Goal: Contribute content

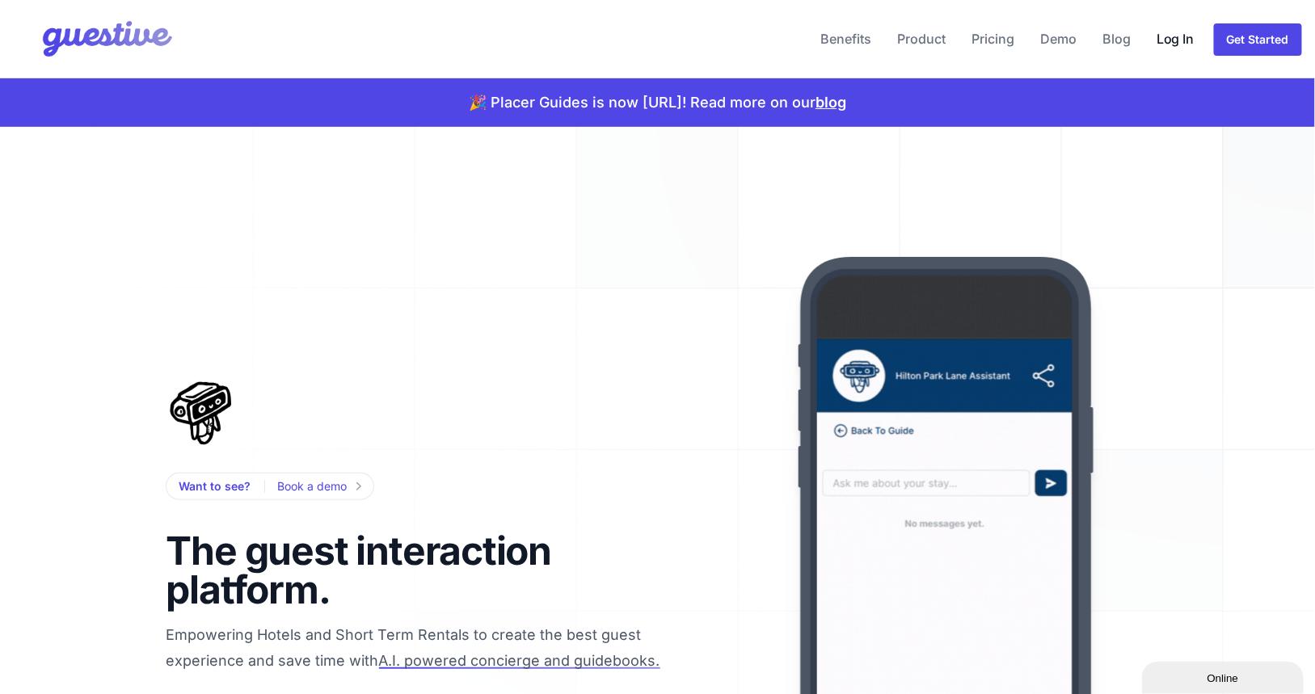
click at [1165, 38] on link "Log In" at bounding box center [1175, 38] width 51 height 39
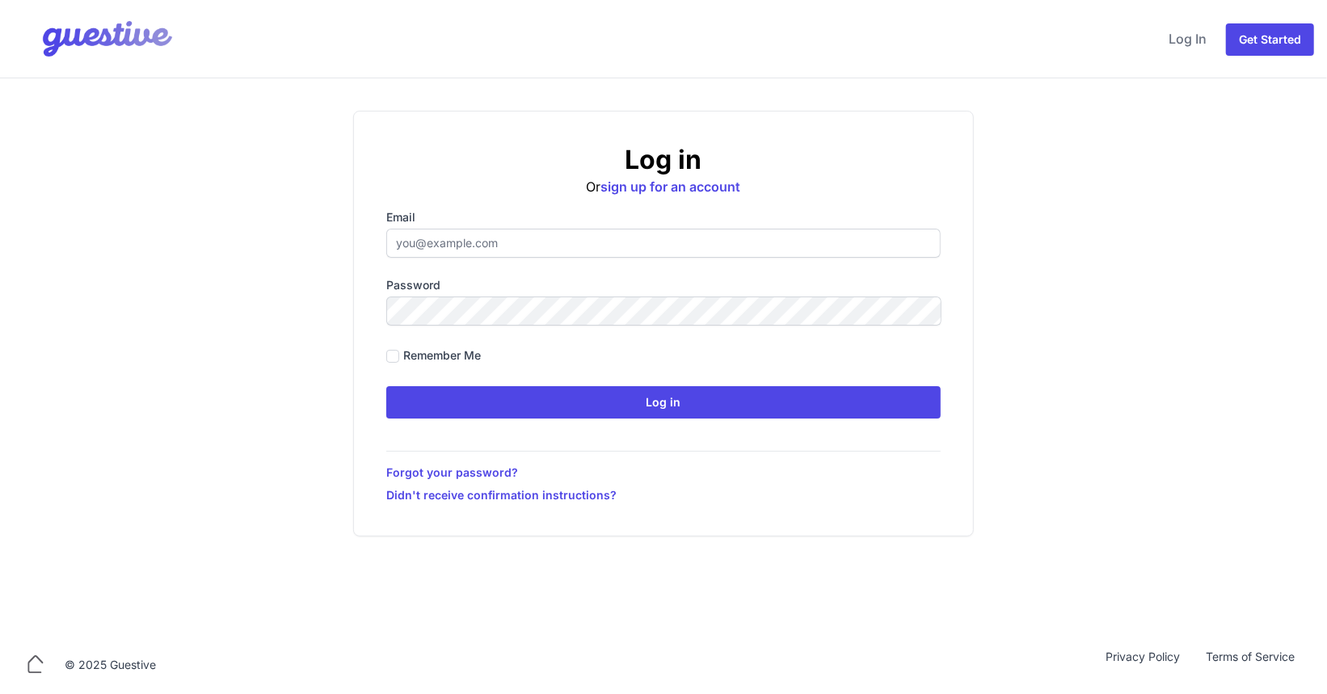
type input "[PERSON_NAME][EMAIL_ADDRESS][PERSON_NAME][DOMAIN_NAME]"
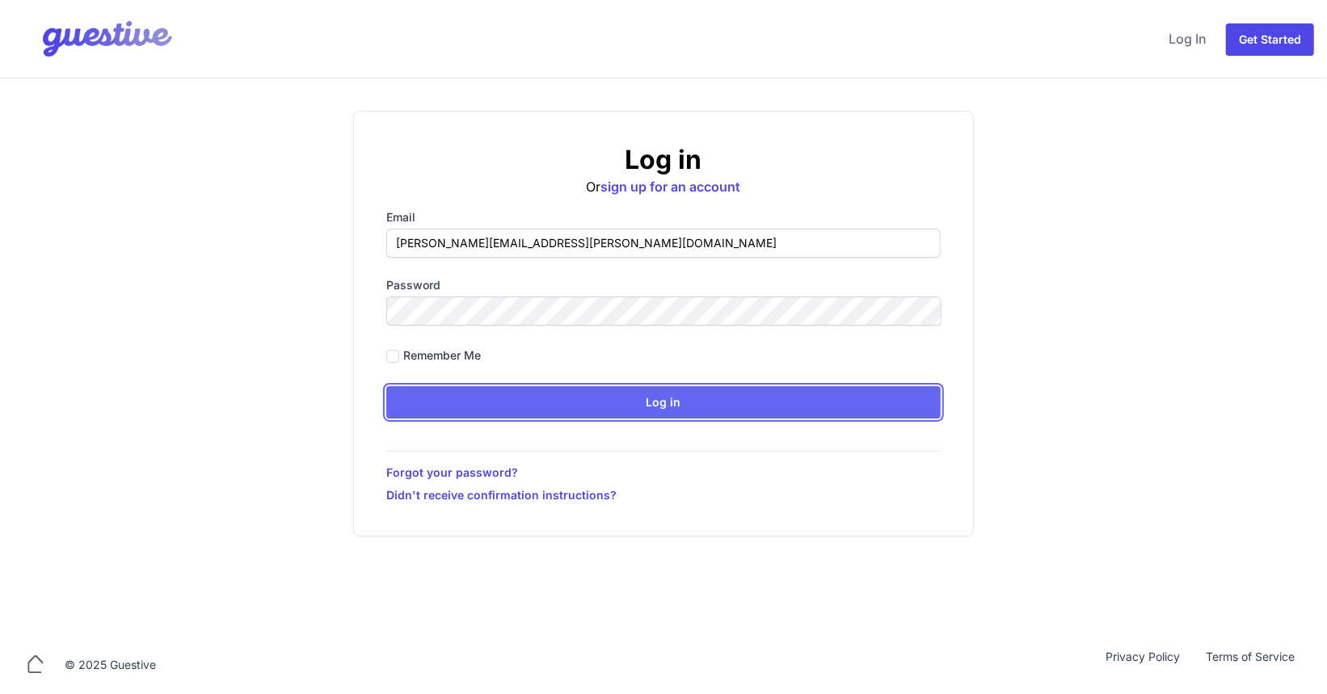
click at [607, 409] on input "Log in" at bounding box center [663, 402] width 554 height 32
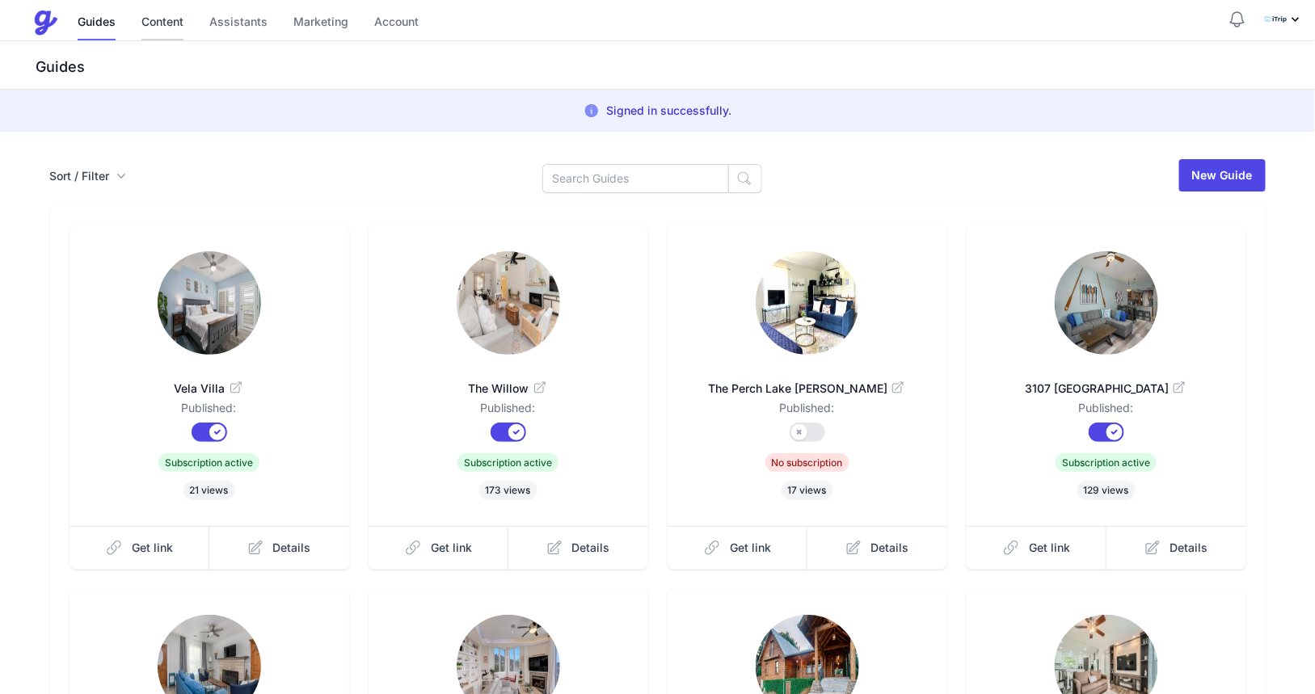
click at [170, 22] on link "Content" at bounding box center [162, 23] width 42 height 35
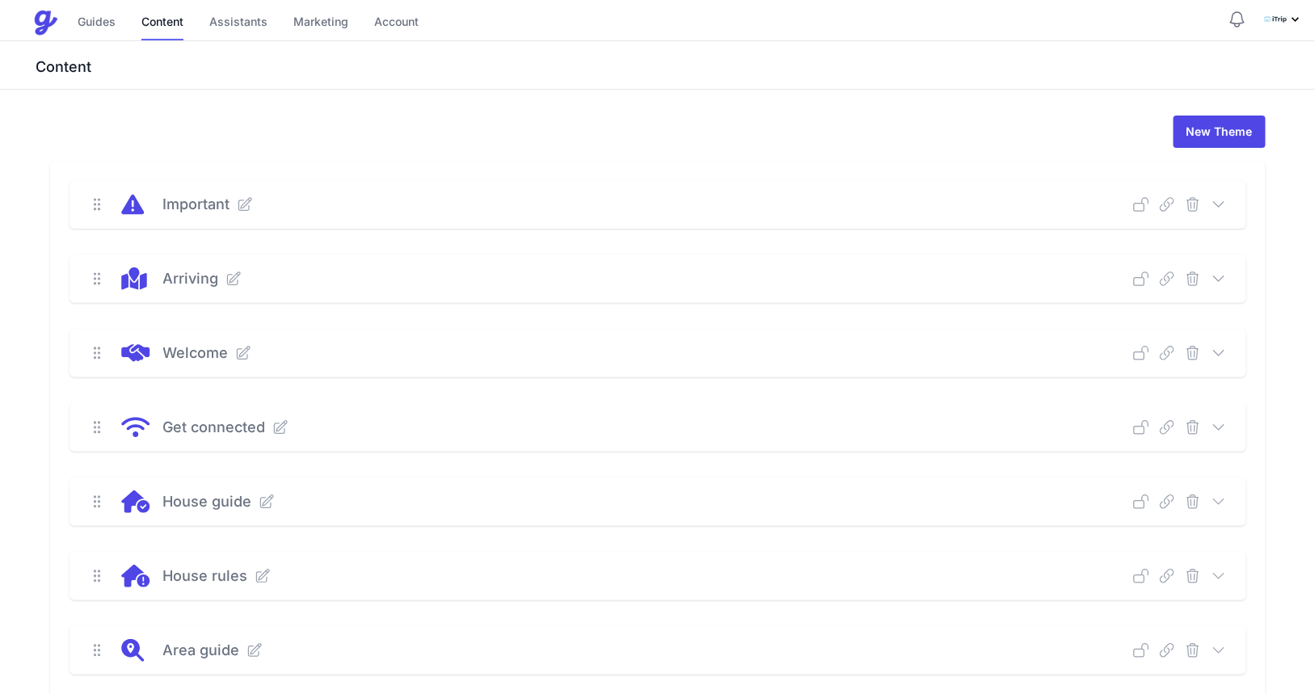
scroll to position [305, 0]
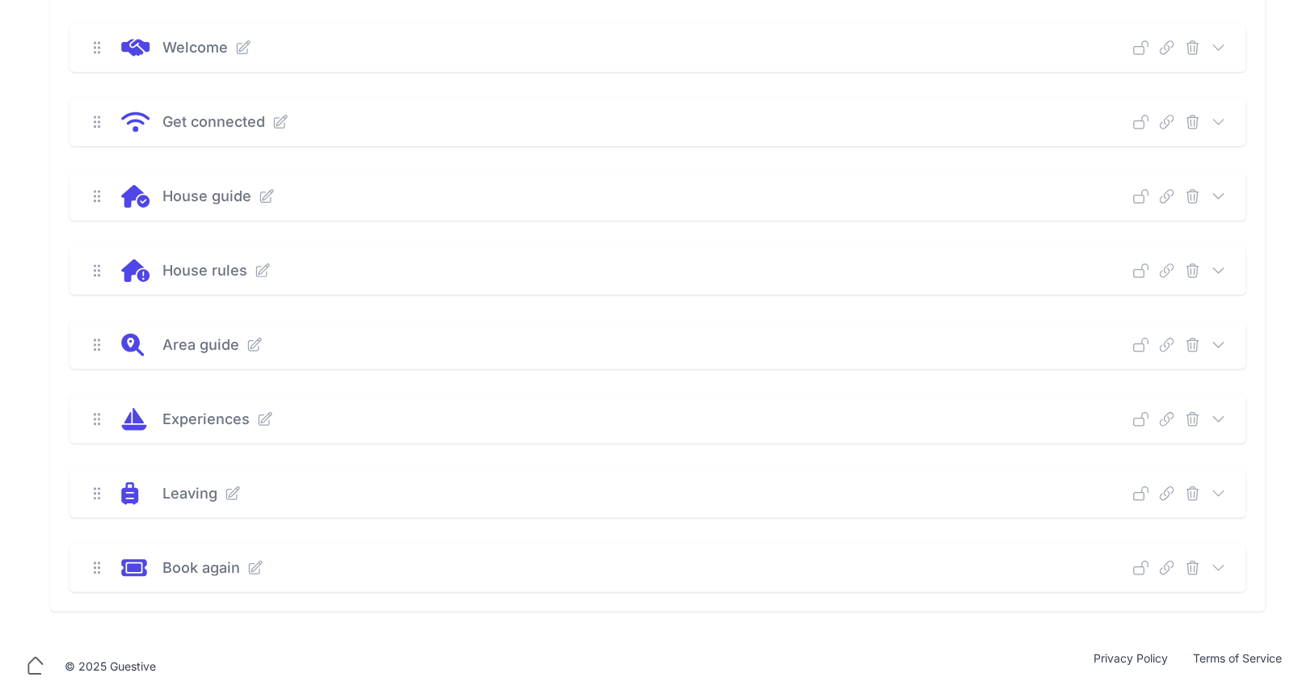
click at [1222, 418] on icon at bounding box center [1218, 419] width 16 height 16
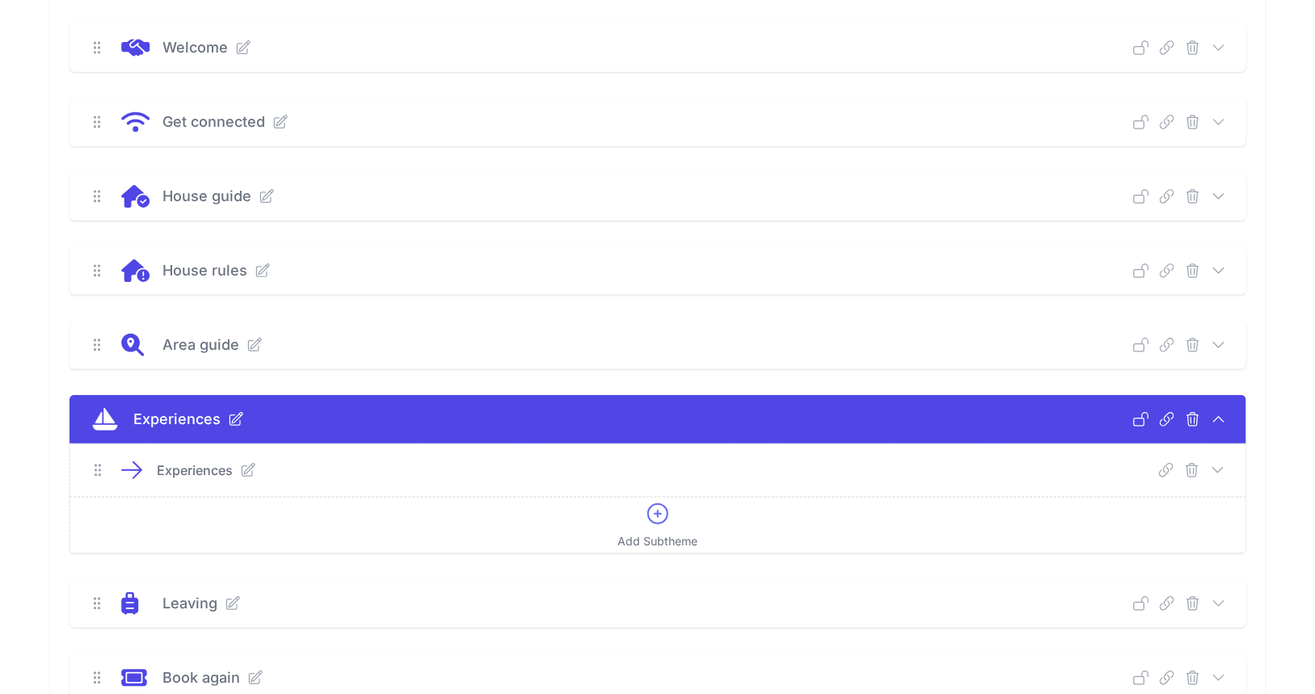
click at [1217, 465] on icon at bounding box center [1218, 470] width 16 height 16
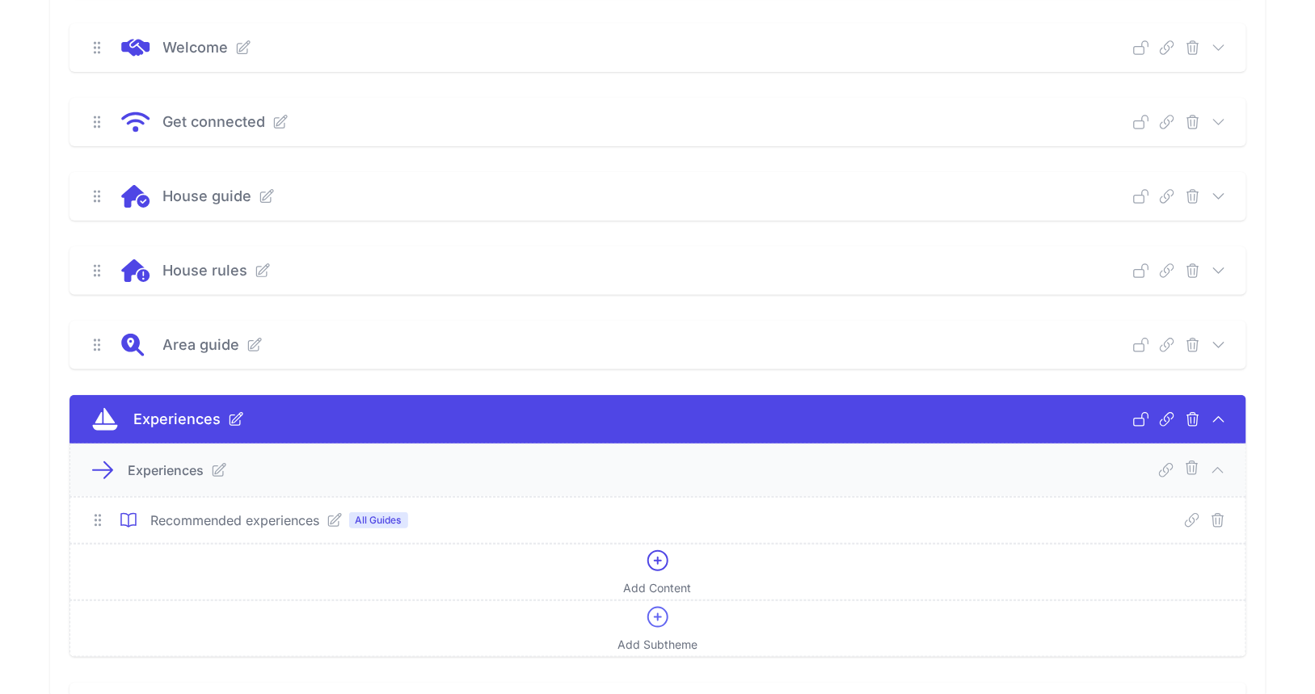
click at [334, 524] on icon at bounding box center [334, 520] width 16 height 16
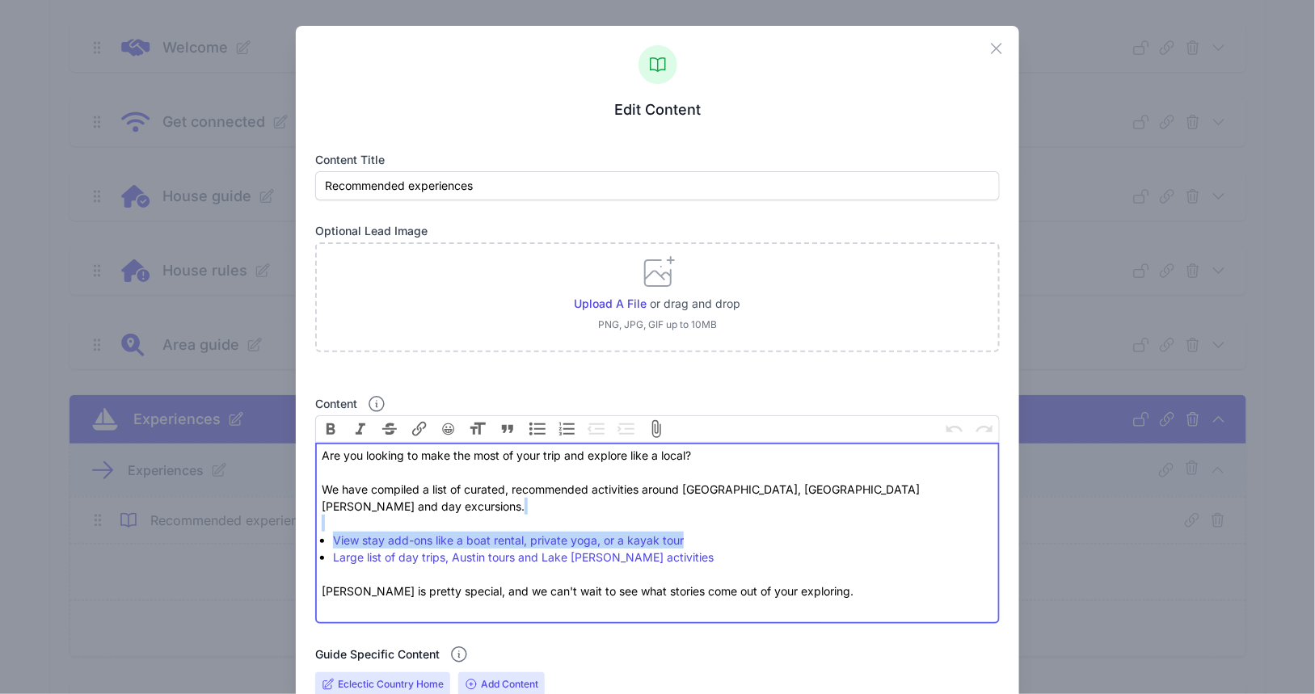
drag, startPoint x: 702, startPoint y: 519, endPoint x: 320, endPoint y: 512, distance: 382.2
click at [320, 512] on trix-editor "Are you looking to make the most of your trip and explore like a local? We have…" at bounding box center [657, 533] width 684 height 181
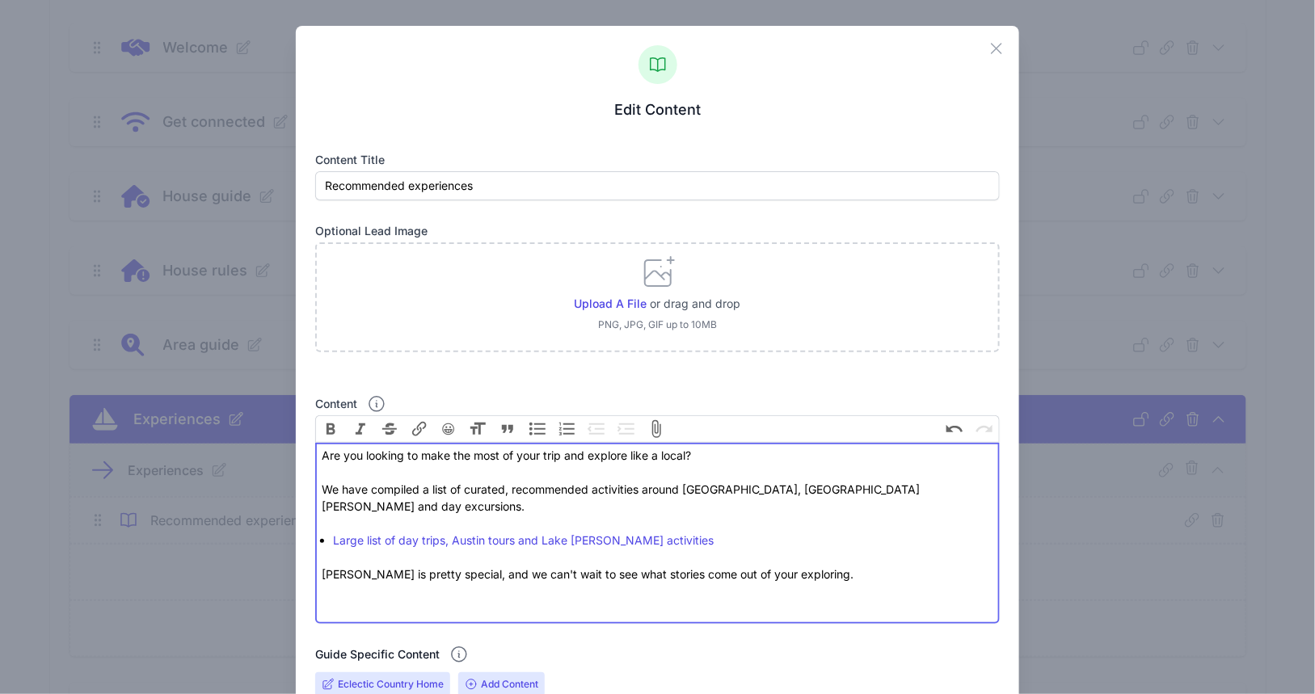
type trix-editor "<div>Are you looking to make the most of your trip and explore like a local?<br…"
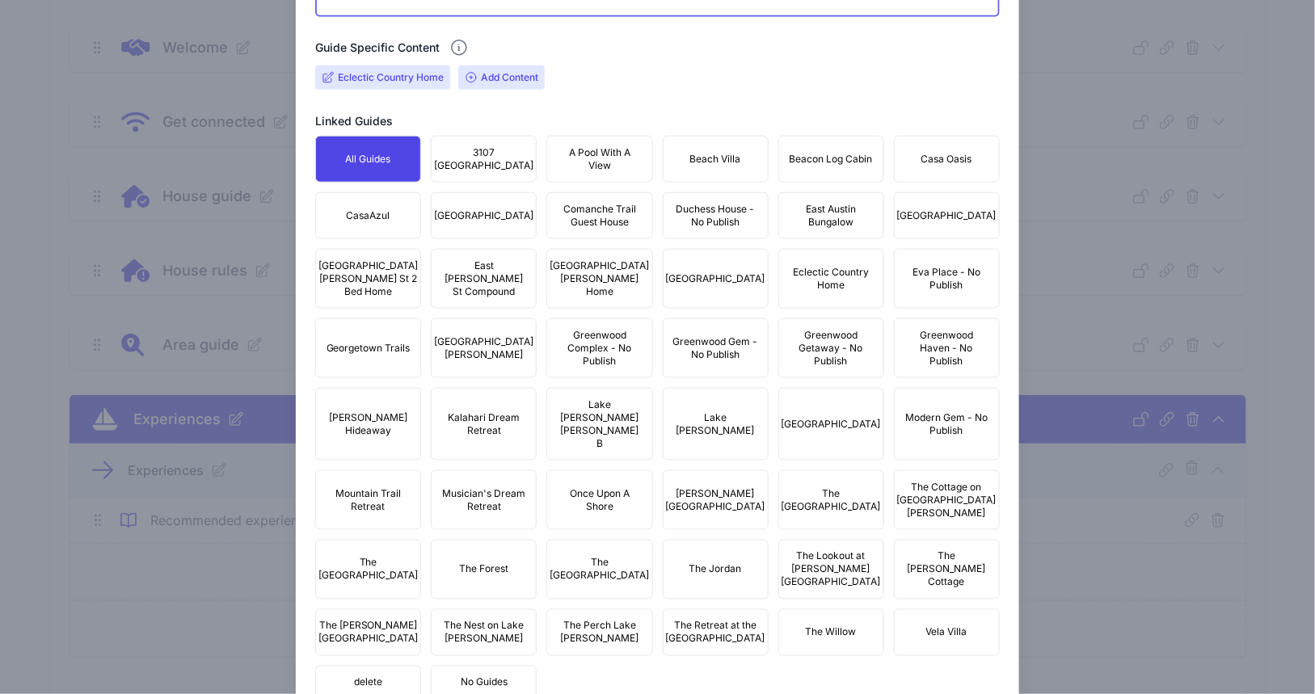
scroll to position [840, 0]
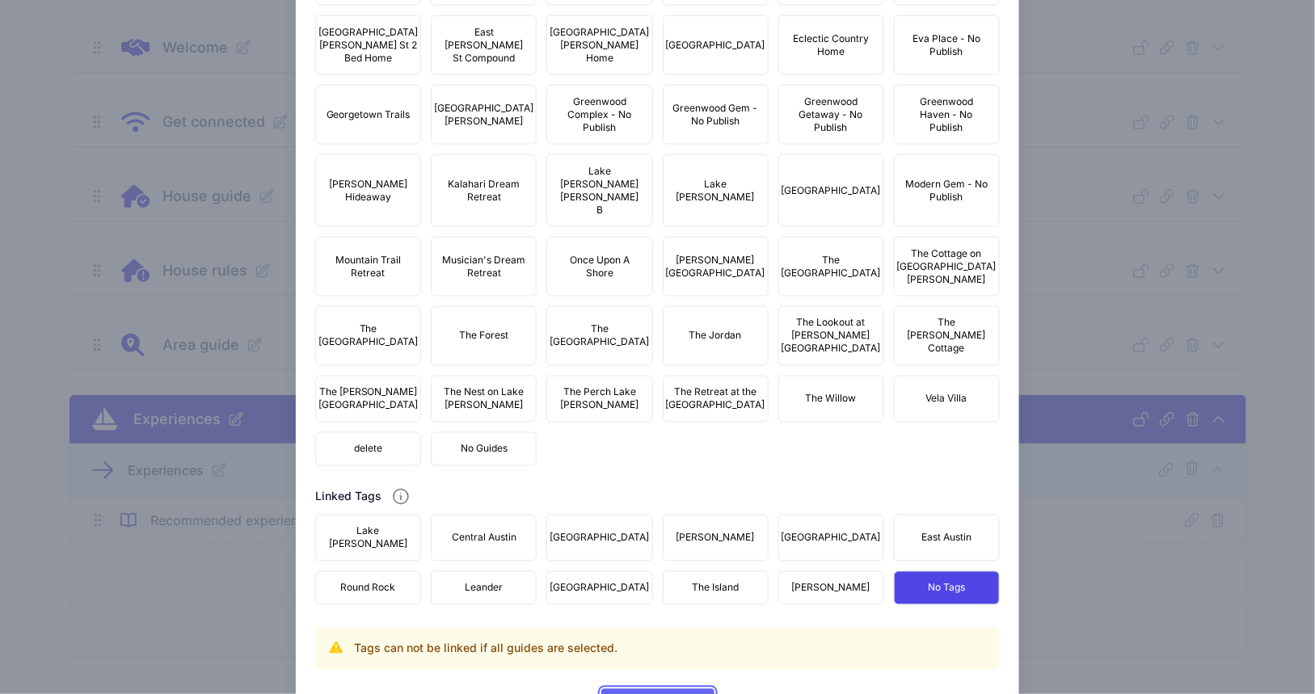
click at [671, 689] on span "Update Content" at bounding box center [657, 705] width 87 height 32
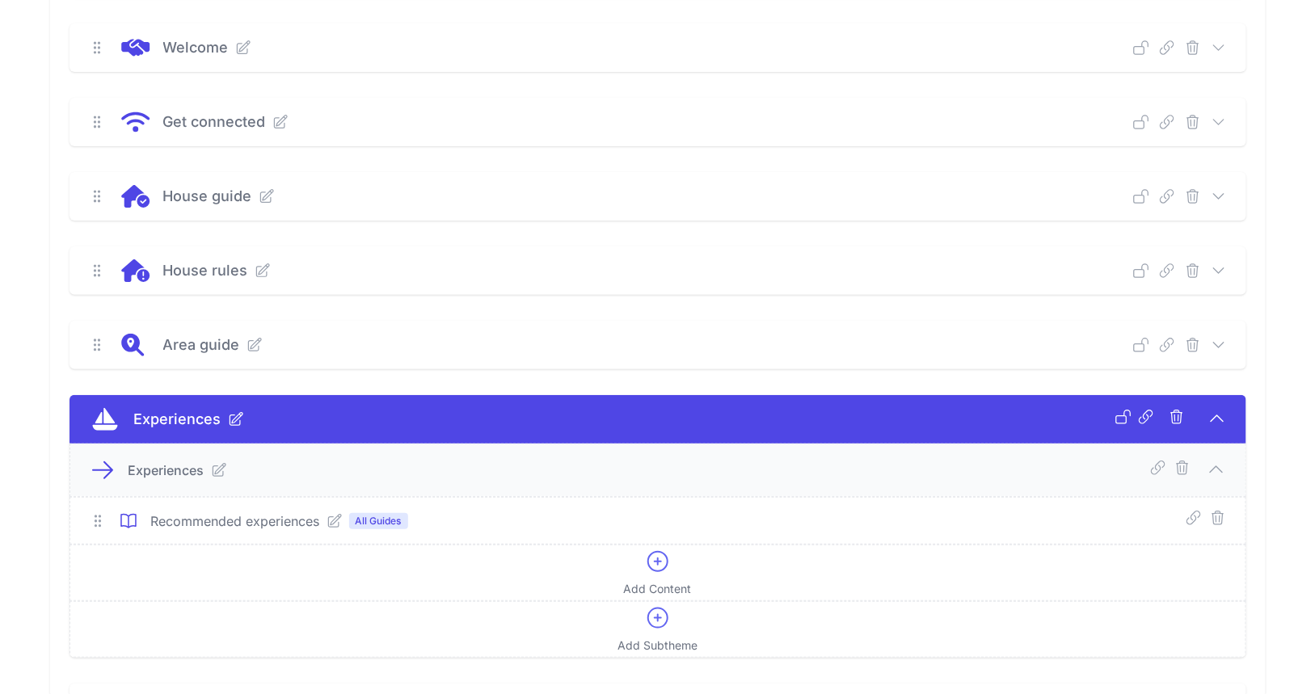
click at [222, 472] on icon at bounding box center [218, 470] width 13 height 13
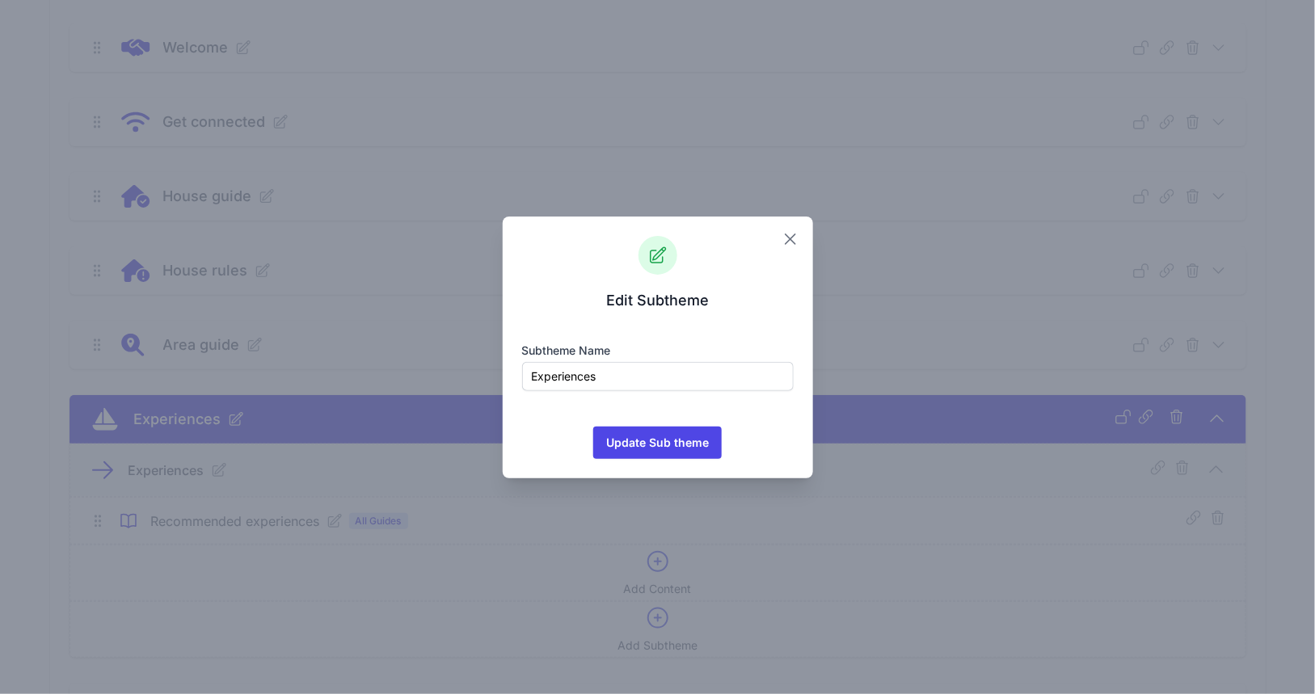
click at [781, 241] on icon "button" at bounding box center [789, 238] width 19 height 19
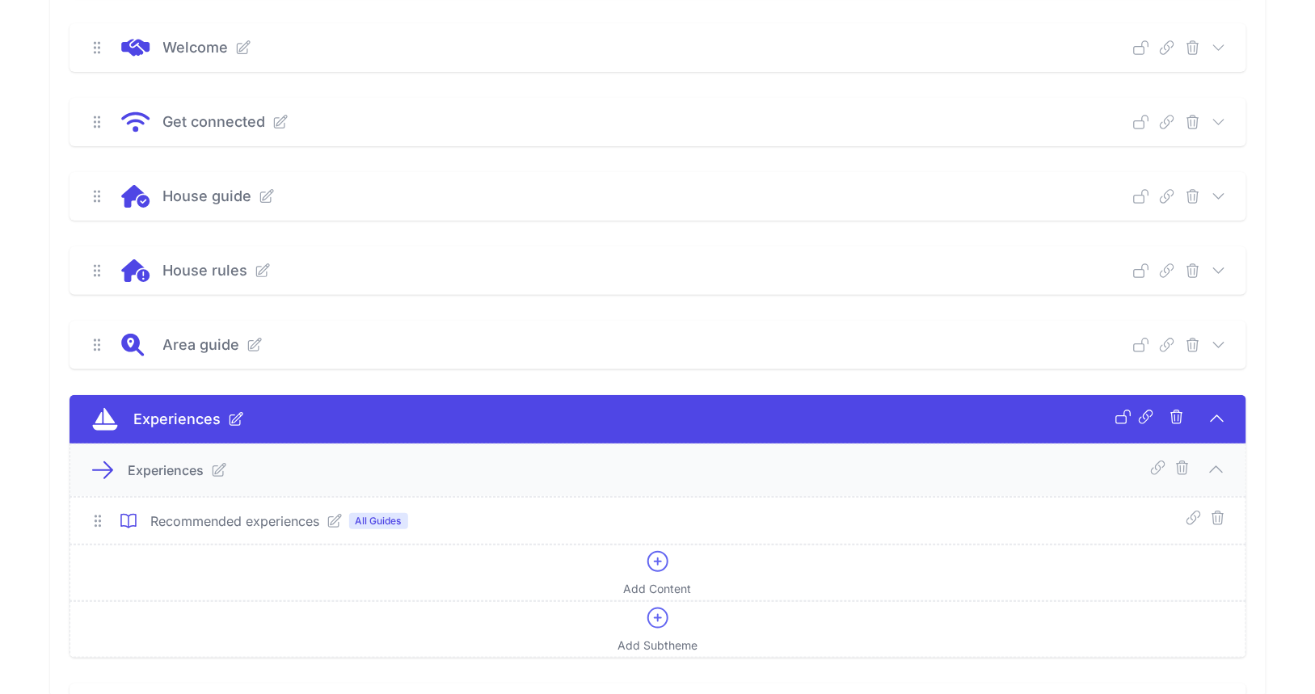
click at [338, 527] on icon at bounding box center [334, 521] width 16 height 16
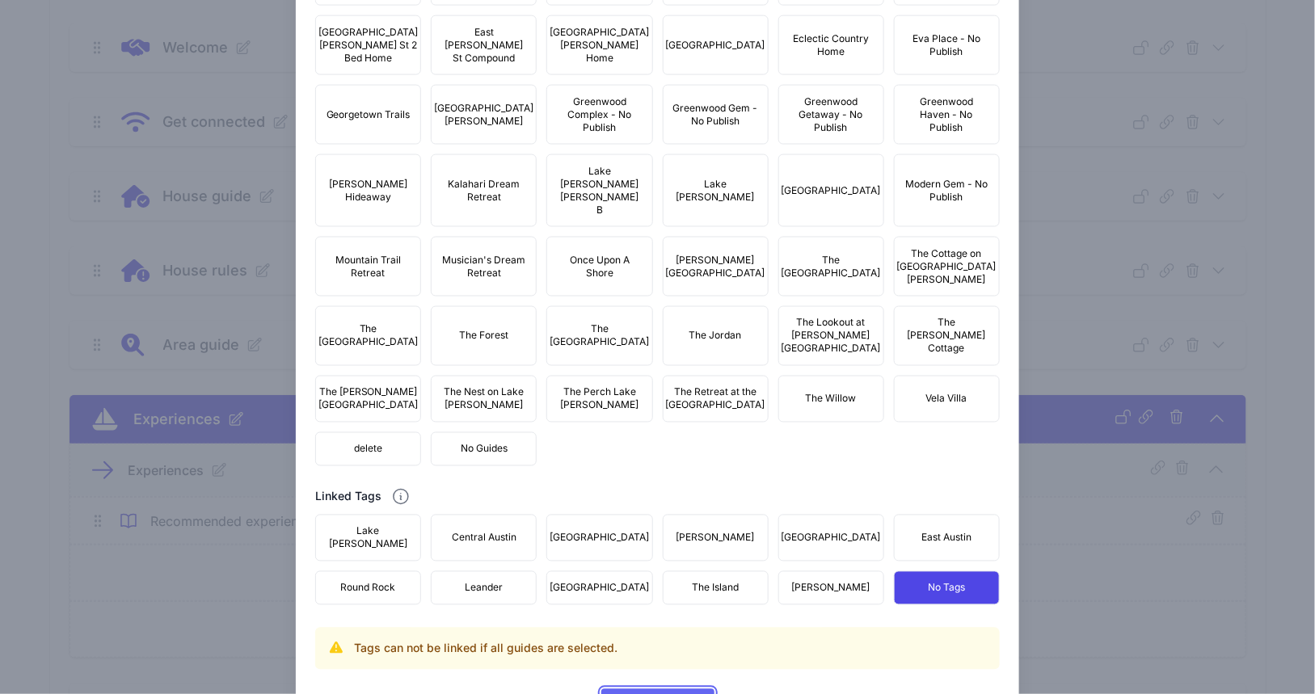
click at [642, 689] on span "Update Content" at bounding box center [657, 705] width 87 height 32
